Goal: Navigation & Orientation: Go to known website

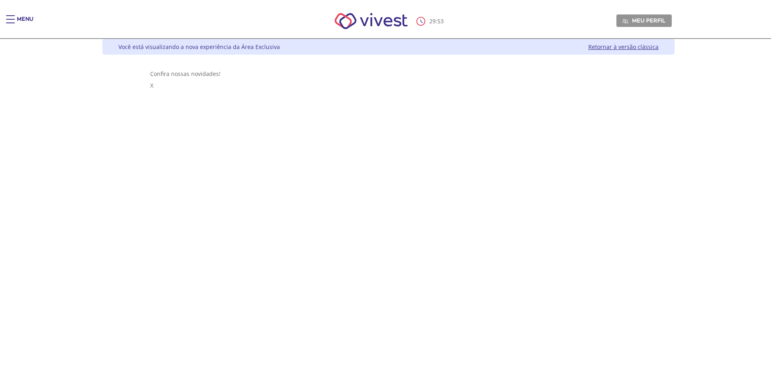
click at [659, 47] on link "Retornar à versão clássica" at bounding box center [623, 47] width 70 height 8
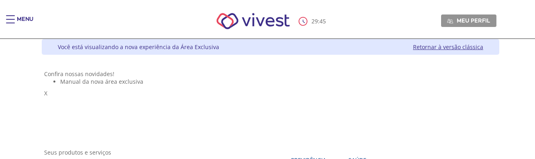
click at [483, 45] on link "Retornar à versão clássica" at bounding box center [448, 47] width 70 height 8
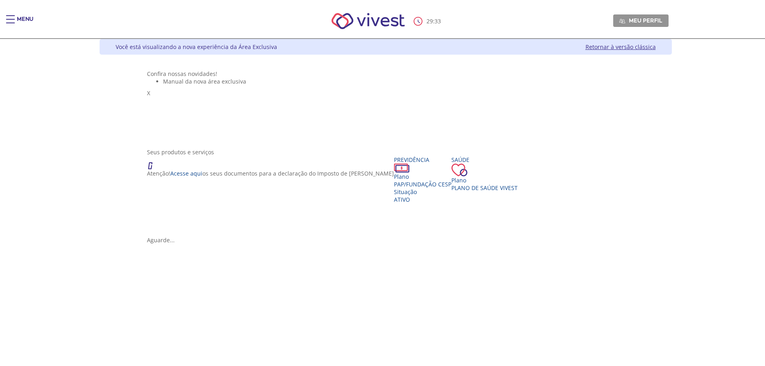
click at [656, 47] on link "Retornar à versão clássica" at bounding box center [620, 47] width 70 height 8
